Goal: Task Accomplishment & Management: Manage account settings

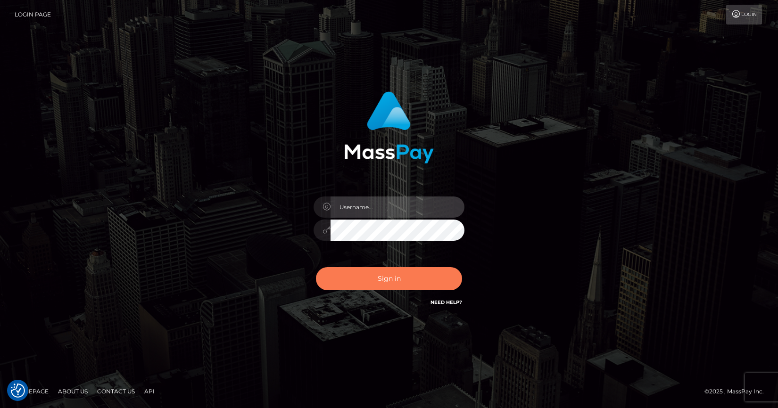
type input "angie.cosmo"
click at [389, 285] on button "Sign in" at bounding box center [389, 278] width 146 height 23
type input "[PERSON_NAME].cosmo"
click at [389, 284] on button "Sign in" at bounding box center [389, 278] width 146 height 23
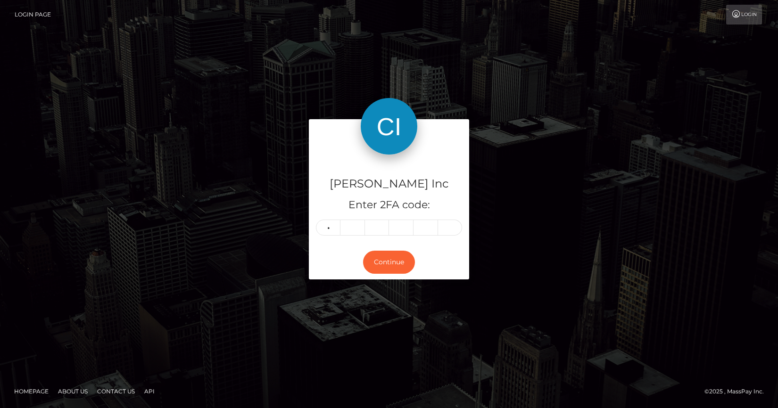
type input "3"
type input "0"
type input "6"
type input "1"
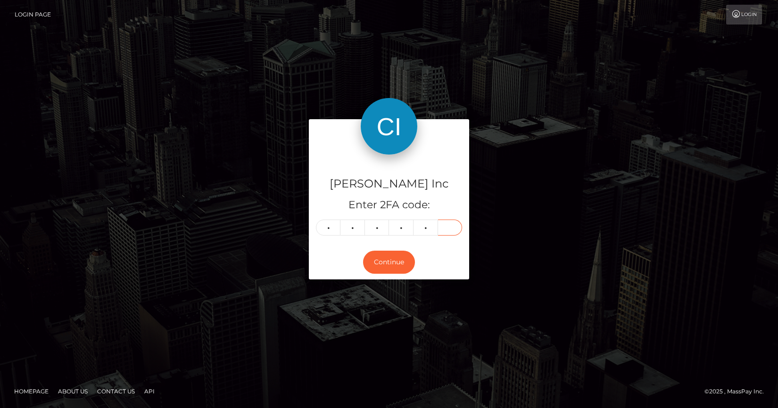
type input "3"
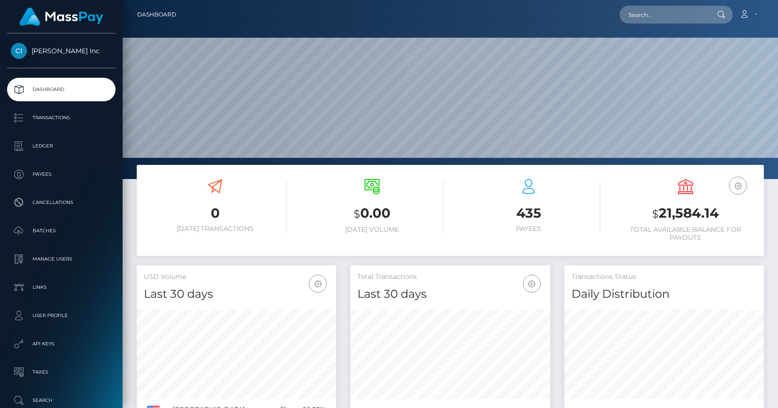
scroll to position [167, 200]
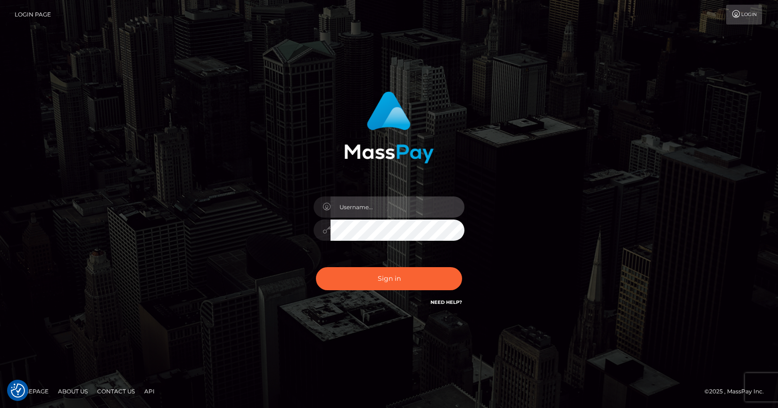
type input "angie.cosmo"
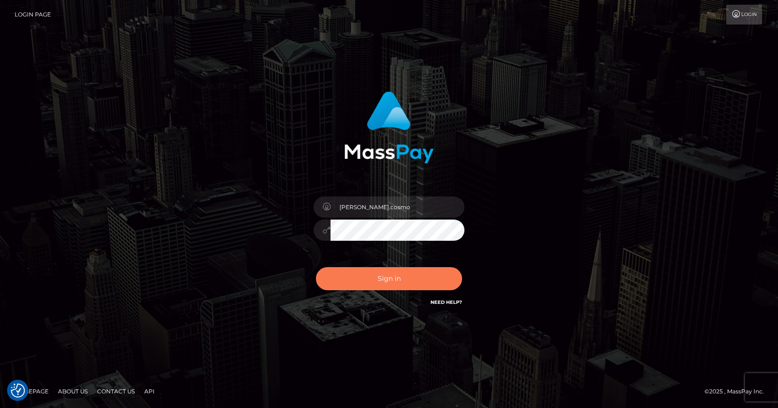
click at [419, 277] on button "Sign in" at bounding box center [389, 278] width 146 height 23
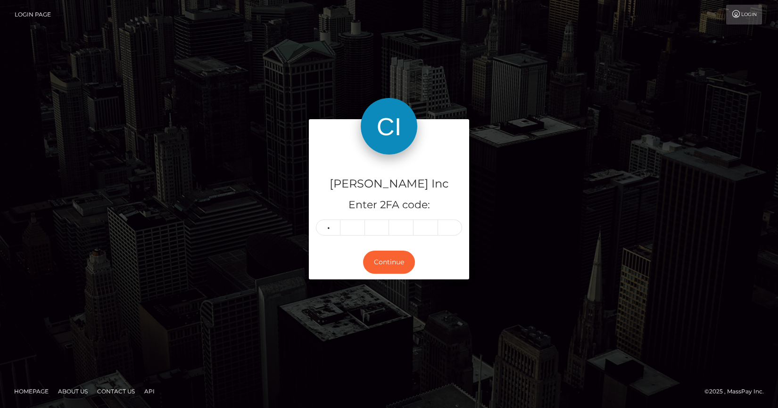
type input "1"
type input "9"
type input "3"
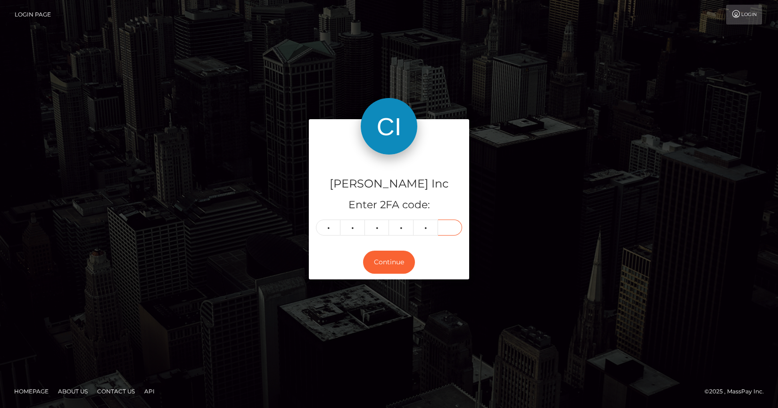
type input "0"
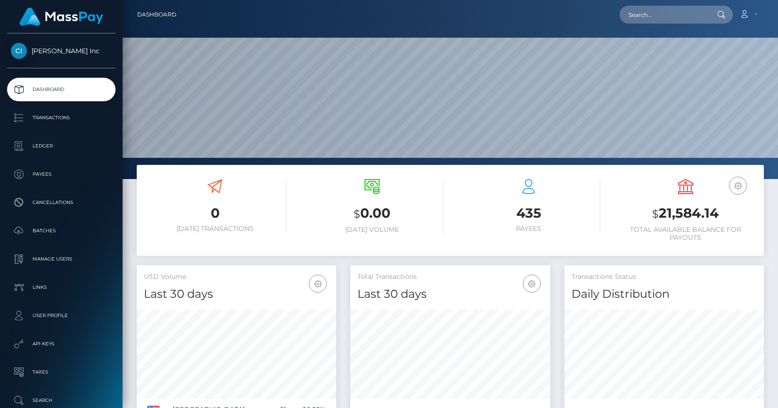
scroll to position [167, 200]
